Goal: Navigation & Orientation: Find specific page/section

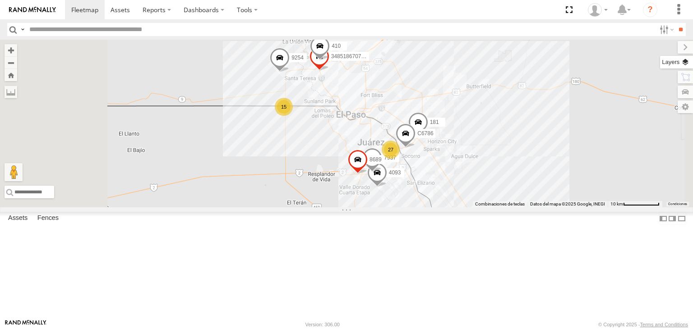
click at [682, 65] on label at bounding box center [676, 62] width 33 height 13
click at [0, 0] on span "Basemaps" at bounding box center [0, 0] width 0 height 0
click at [0, 0] on span "Satellite" at bounding box center [0, 0] width 0 height 0
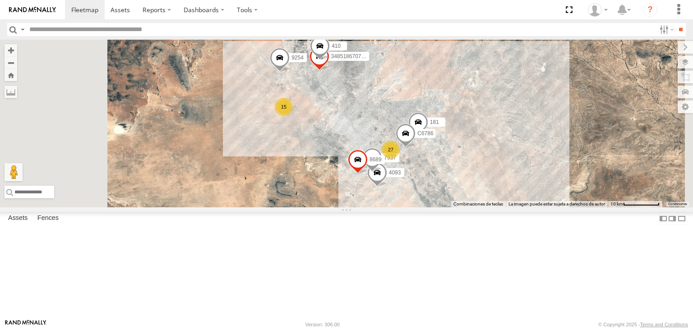
click at [70, 31] on input "text" at bounding box center [341, 29] width 630 height 13
